Goal: Information Seeking & Learning: Learn about a topic

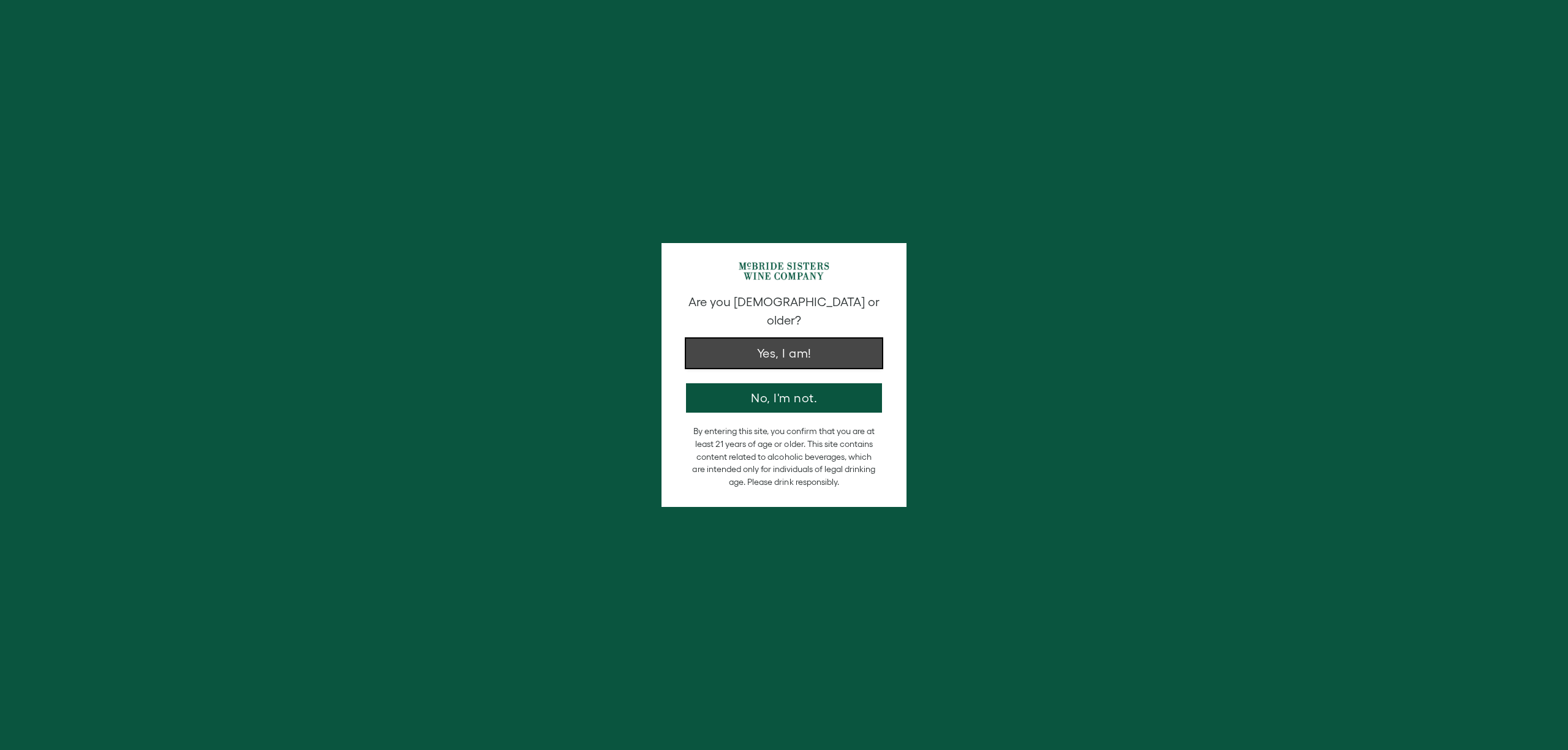
click at [747, 341] on button "Yes, I am!" at bounding box center [784, 354] width 196 height 30
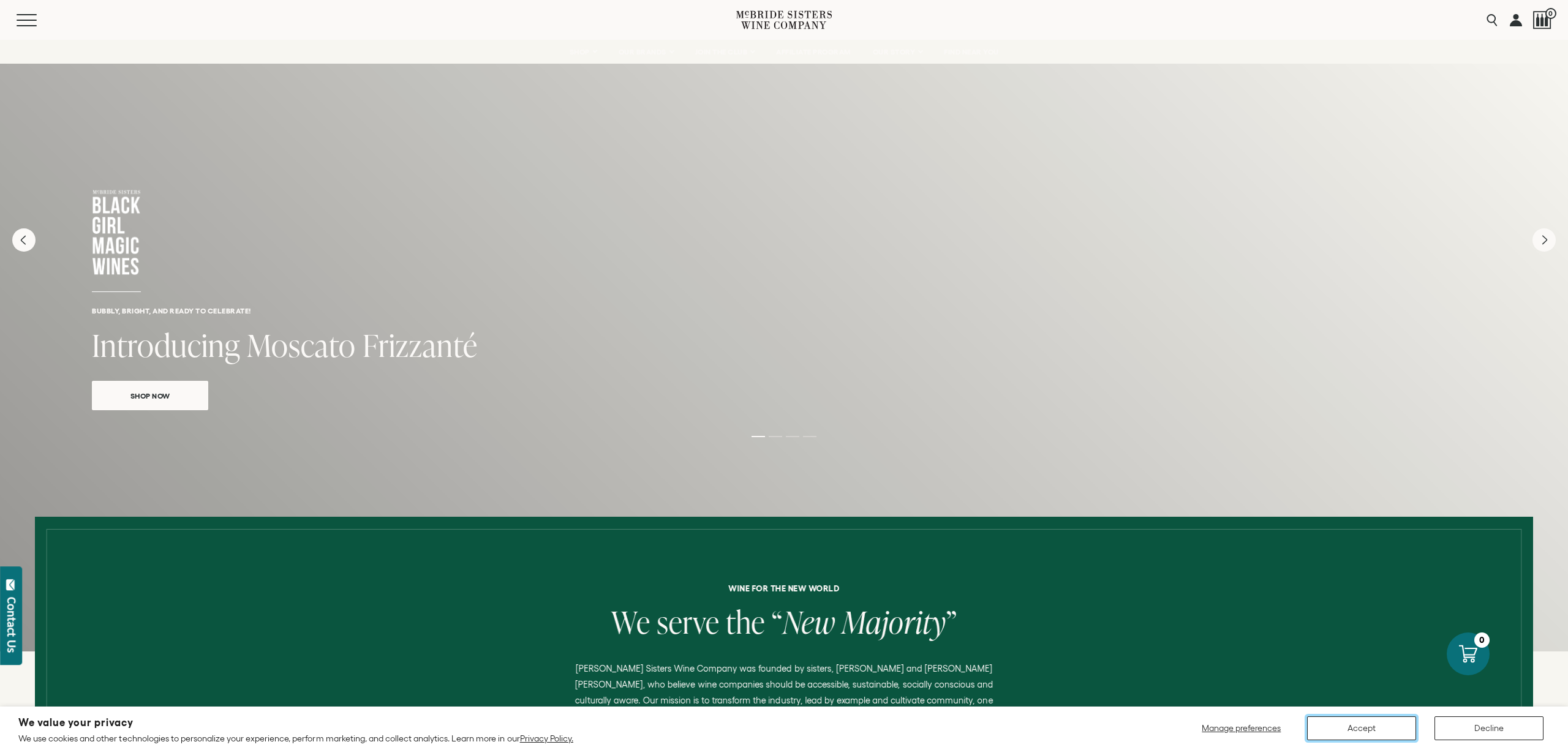
click at [1348, 730] on button "Accept" at bounding box center [1361, 728] width 109 height 24
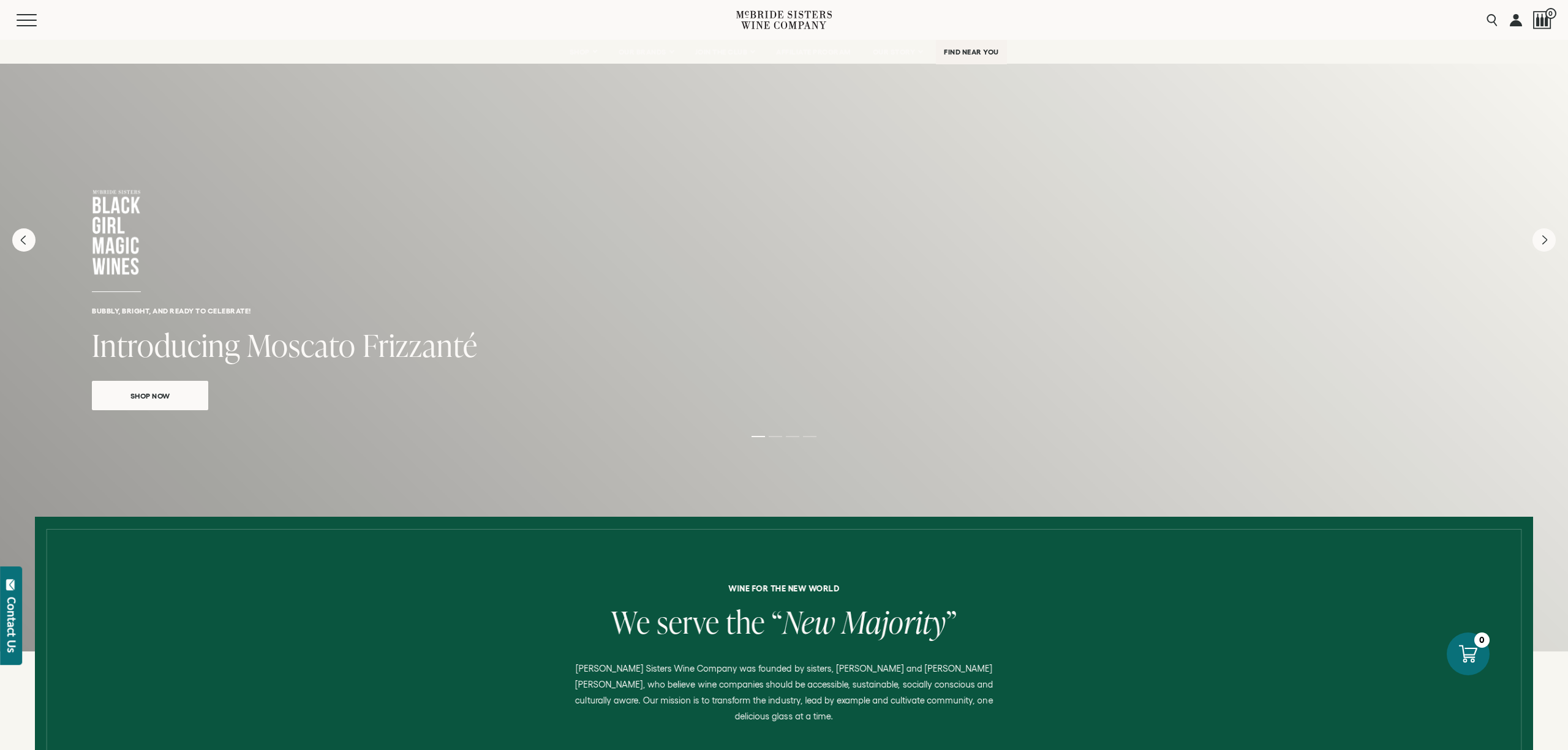
click at [961, 56] on link "FIND NEAR YOU" at bounding box center [972, 51] width 71 height 25
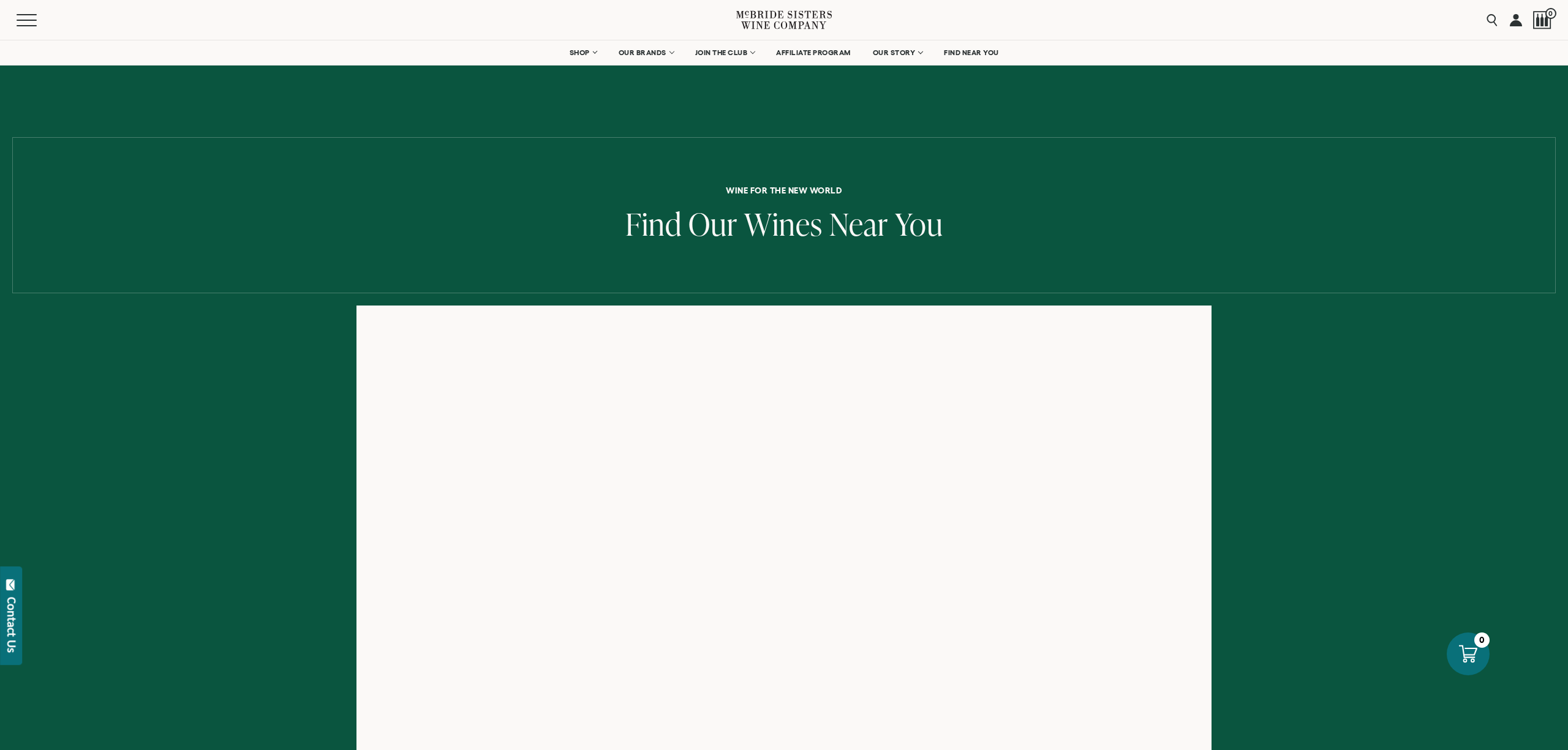
click at [800, 12] on icon at bounding box center [784, 19] width 96 height 34
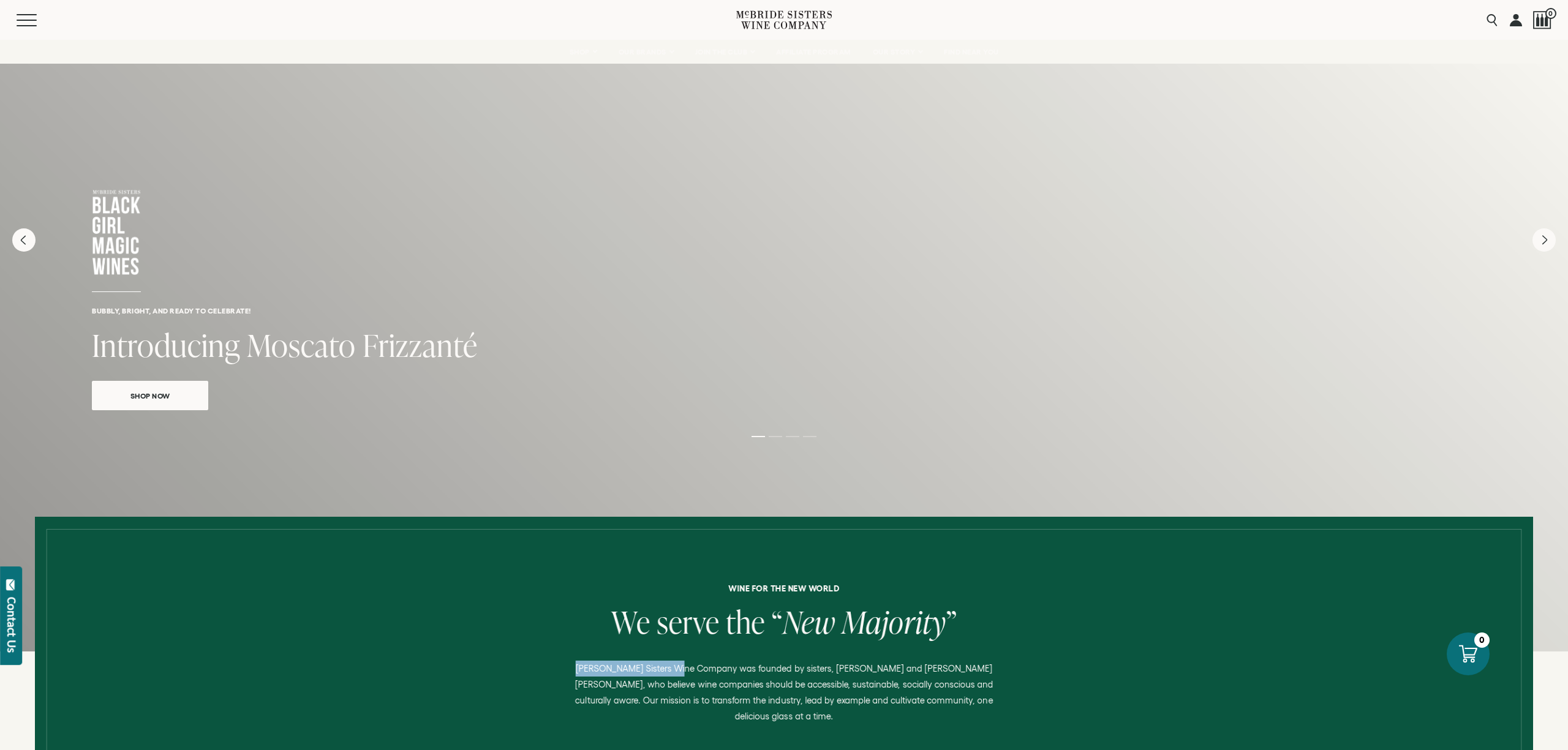
drag, startPoint x: 569, startPoint y: 645, endPoint x: 672, endPoint y: 642, distance: 103.0
click at [672, 661] on p "McBride Sisters Wine Company was founded by sisters, Robin McBride and Andréa M…" at bounding box center [784, 693] width 441 height 64
drag, startPoint x: 693, startPoint y: 645, endPoint x: 572, endPoint y: 648, distance: 121.0
click at [572, 661] on p "McBride Sisters Wine Company was founded by sisters, Robin McBride and Andréa M…" at bounding box center [784, 693] width 441 height 64
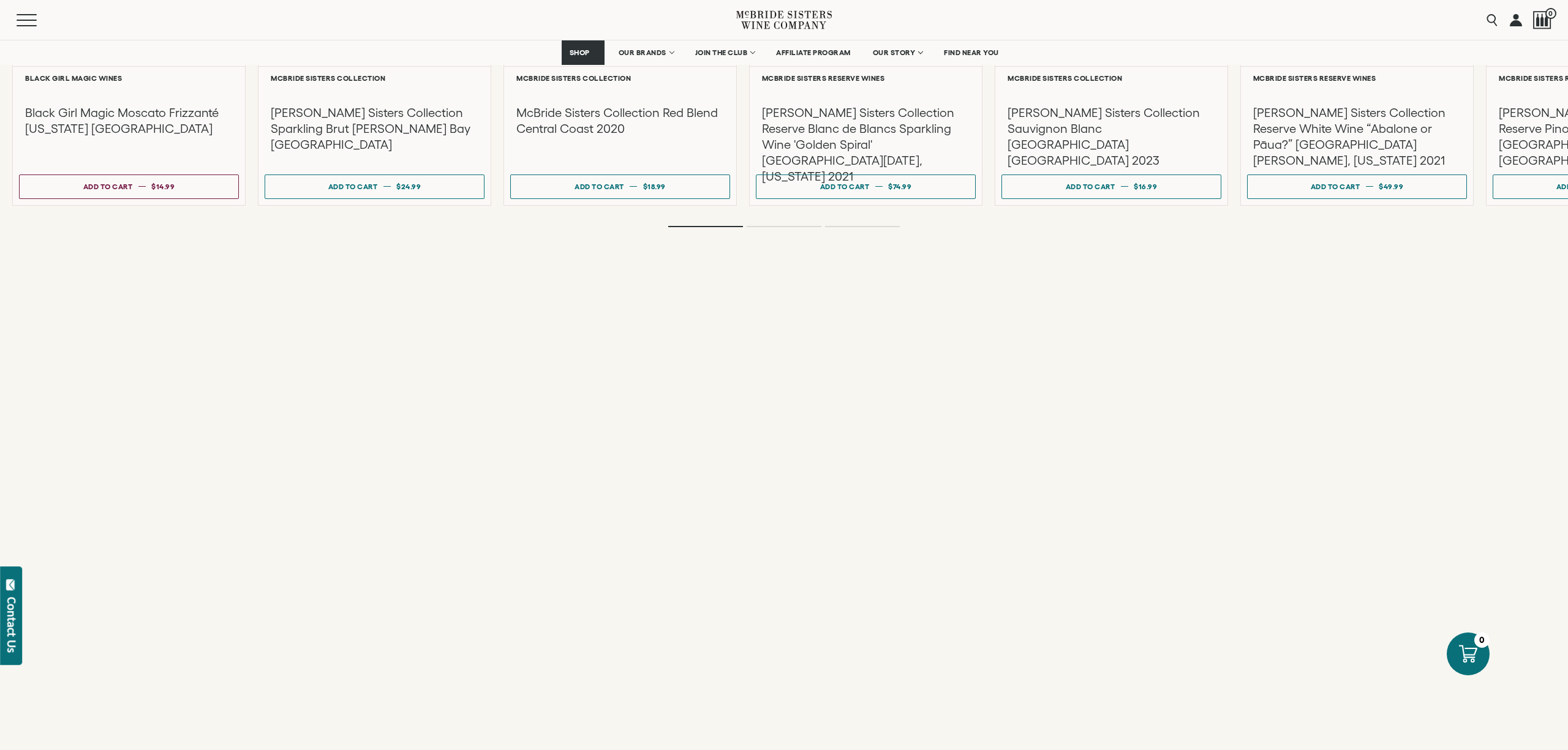
scroll to position [3808, 0]
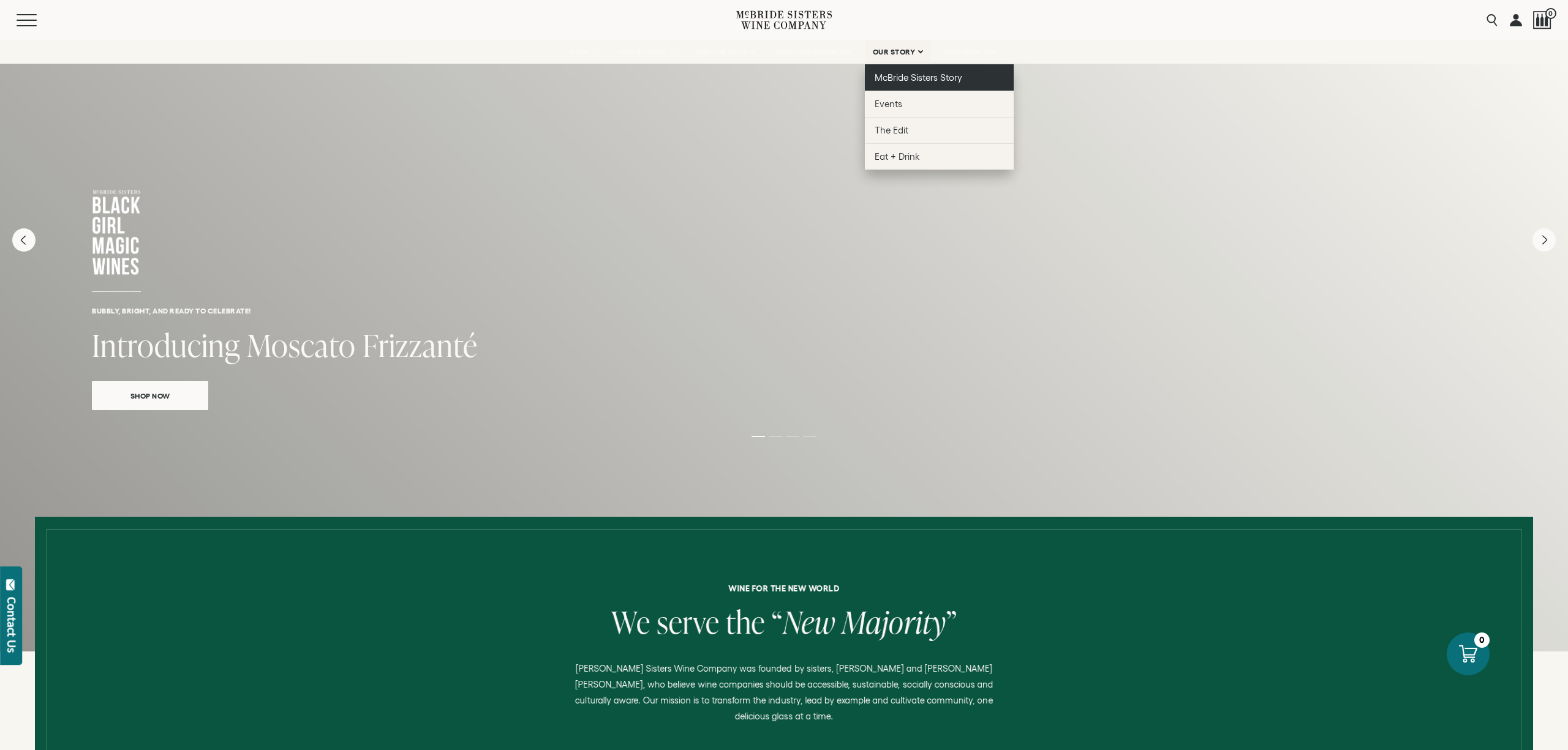
click at [903, 72] on span "McBride Sisters Story" at bounding box center [918, 77] width 88 height 11
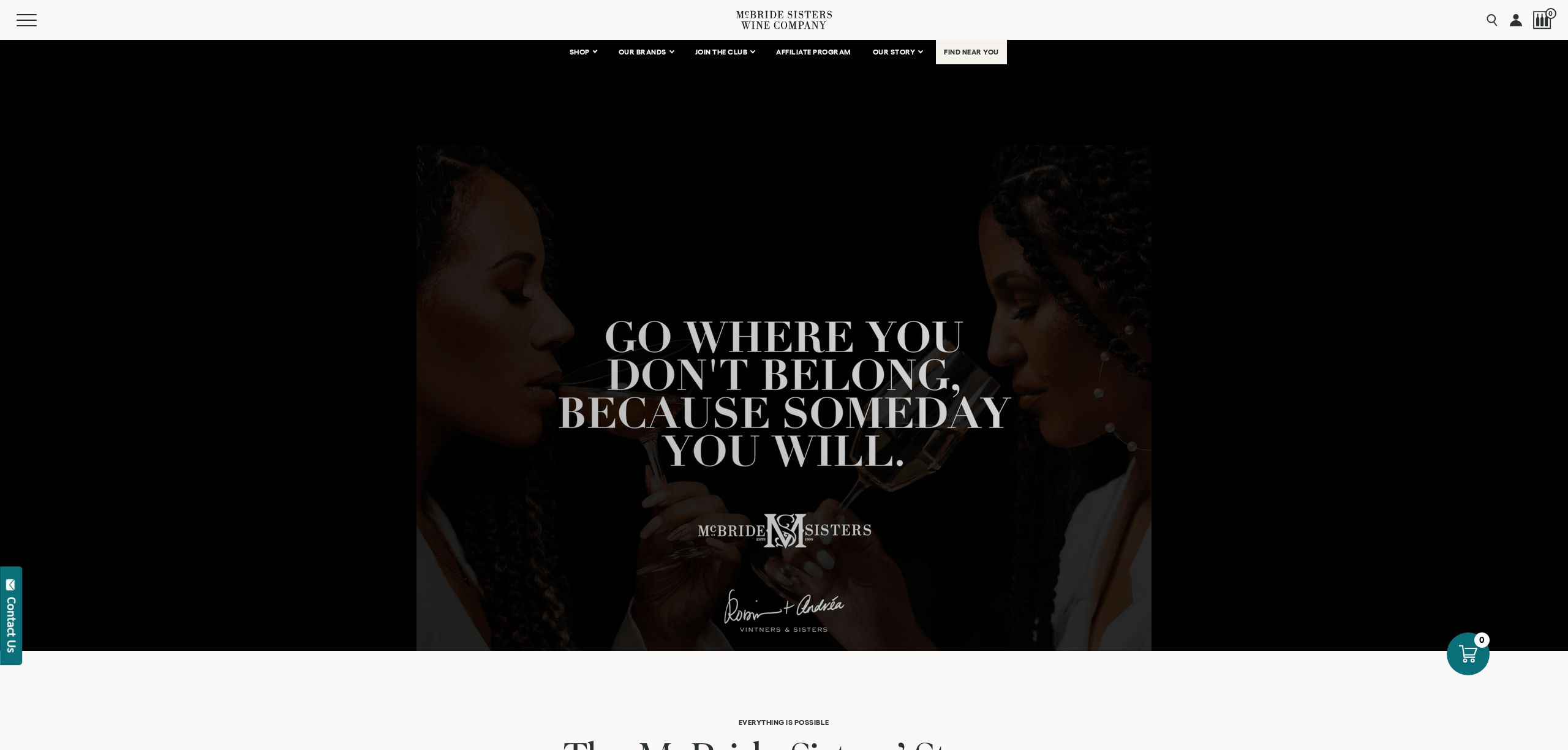
click at [978, 52] on span "FIND NEAR YOU" at bounding box center [972, 51] width 55 height 9
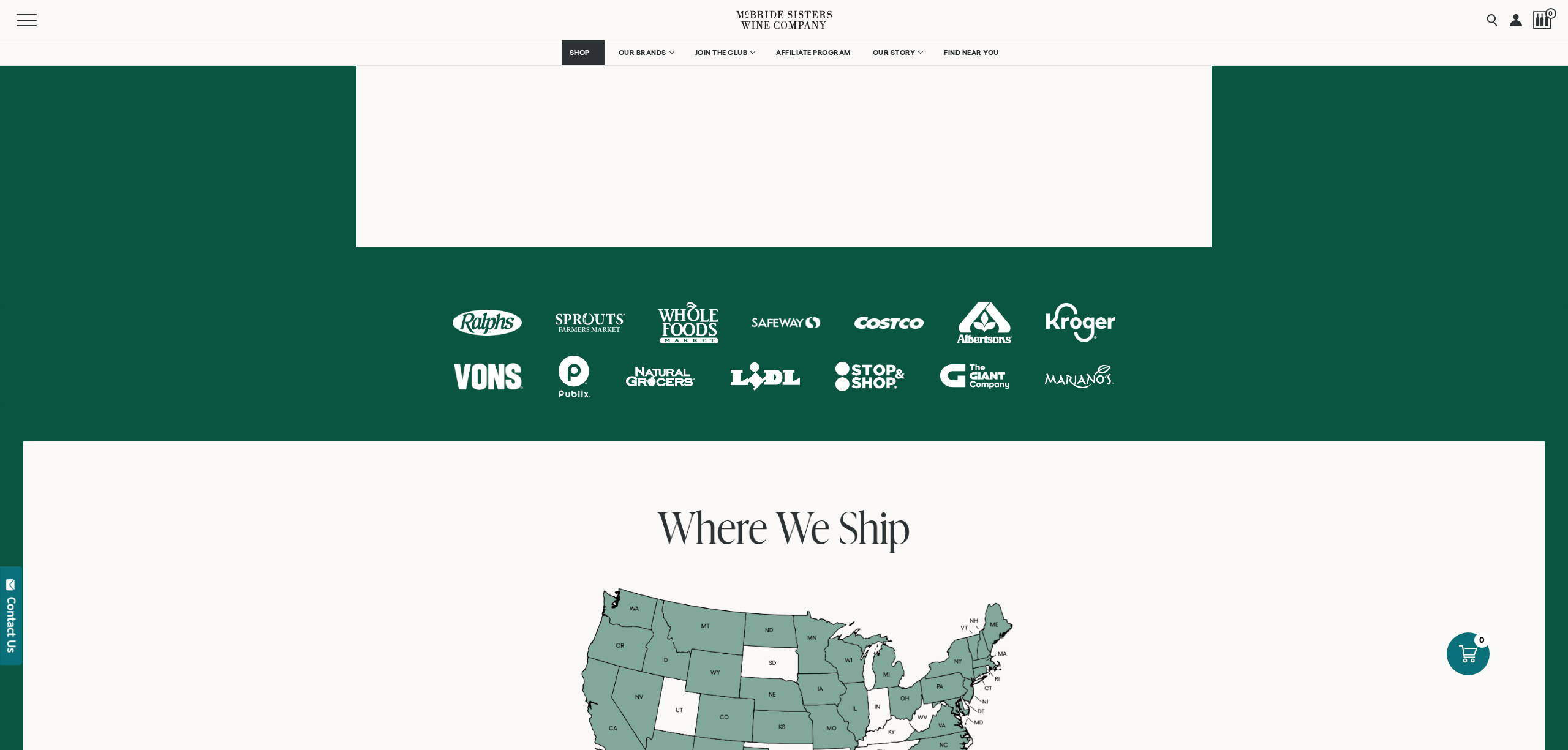
scroll to position [517, 0]
